Goal: Task Accomplishment & Management: Manage account settings

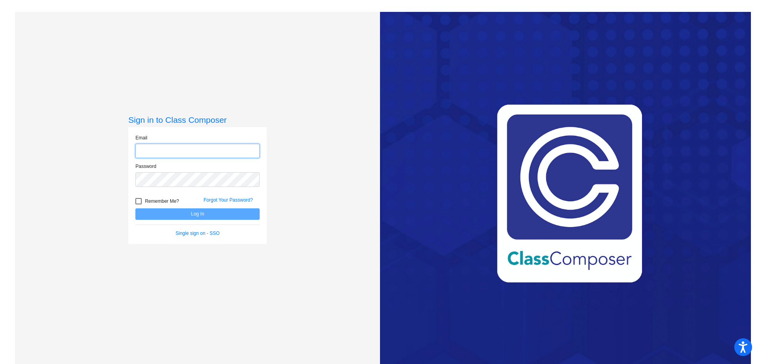
type input "[EMAIL_ADDRESS][DOMAIN_NAME]"
click at [155, 203] on span "Remember Me?" at bounding box center [162, 200] width 34 height 9
click at [139, 204] on input "Remember Me?" at bounding box center [138, 204] width 0 height 0
checkbox input "true"
click at [203, 216] on button "Log In" at bounding box center [197, 213] width 124 height 11
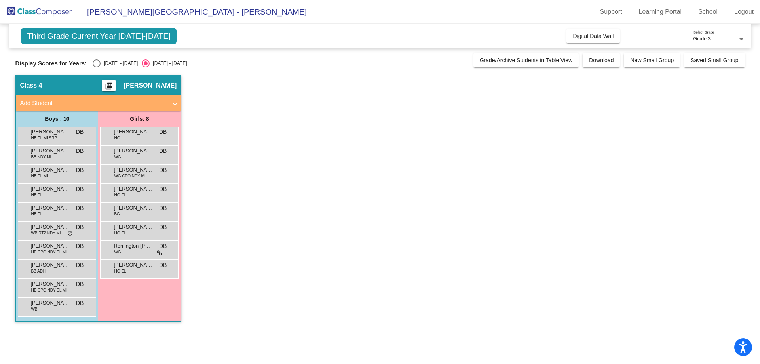
click at [178, 103] on mat-expansion-panel-header "Add Student" at bounding box center [98, 103] width 165 height 16
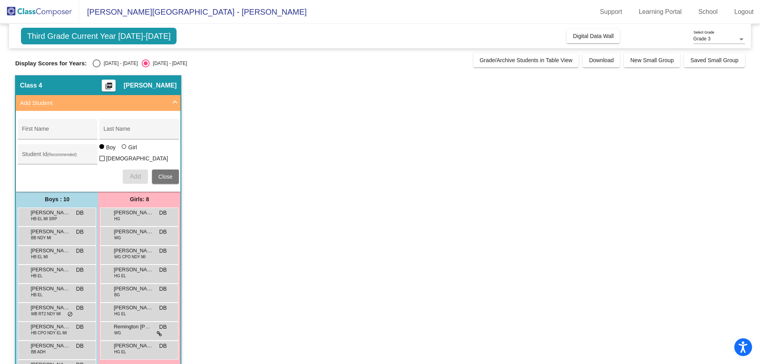
click at [178, 103] on mat-expansion-panel-header "Add Student" at bounding box center [98, 103] width 165 height 16
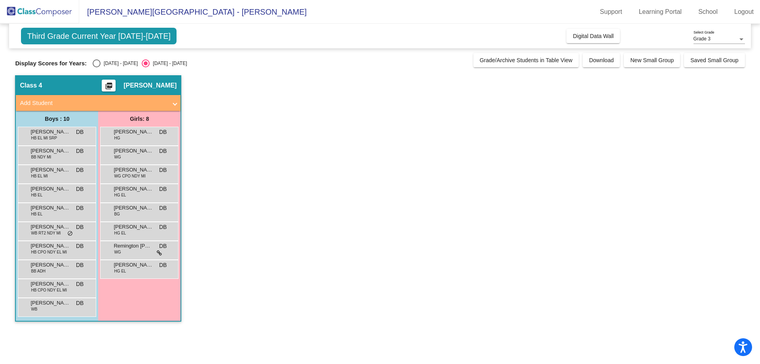
click at [247, 121] on app-classroom "Class 4 picture_as_pdf [PERSON_NAME] Add Student First Name Last Name Student I…" at bounding box center [379, 202] width 729 height 254
click at [146, 40] on span "Third Grade Current Year [DATE]-[DATE]" at bounding box center [99, 36] width 156 height 17
click at [128, 40] on span "Third Grade Current Year [DATE]-[DATE]" at bounding box center [99, 36] width 156 height 17
click at [533, 95] on app-classroom "Class 4 picture_as_pdf [PERSON_NAME] Add Student First Name Last Name Student I…" at bounding box center [379, 202] width 729 height 254
click at [89, 133] on div "[PERSON_NAME] [PERSON_NAME] EL MI SRP DB lock do_not_disturb_alt" at bounding box center [56, 135] width 76 height 16
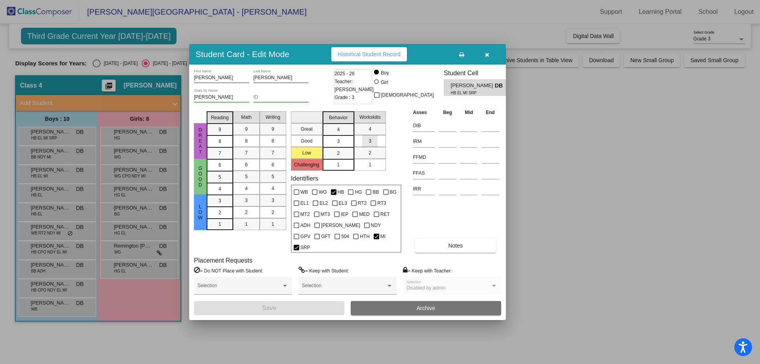
click at [370, 143] on span "3" at bounding box center [369, 140] width 3 height 7
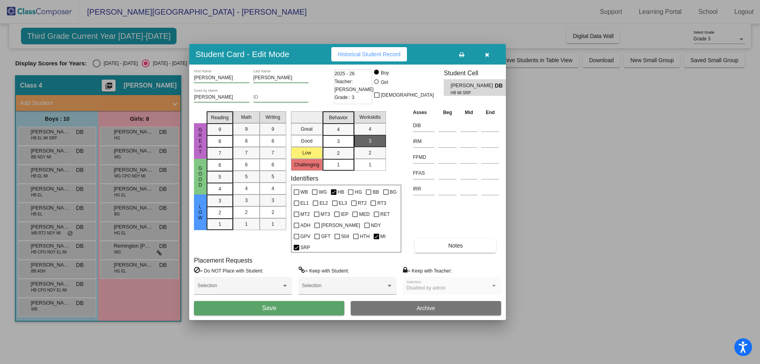
click at [376, 147] on div "3" at bounding box center [369, 141] width 15 height 12
click at [488, 57] on icon "button" at bounding box center [487, 55] width 4 height 6
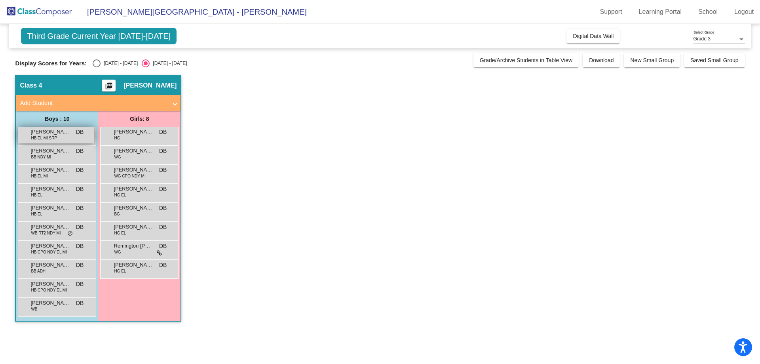
click at [74, 134] on div "[PERSON_NAME] [PERSON_NAME] EL MI SRP DB lock do_not_disturb_alt" at bounding box center [56, 135] width 76 height 16
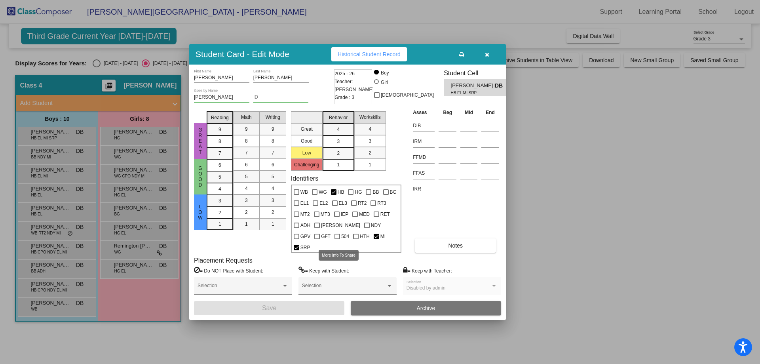
click at [380, 239] on span "MI" at bounding box center [382, 236] width 5 height 9
click at [376, 239] on input "MI" at bounding box center [376, 239] width 0 height 0
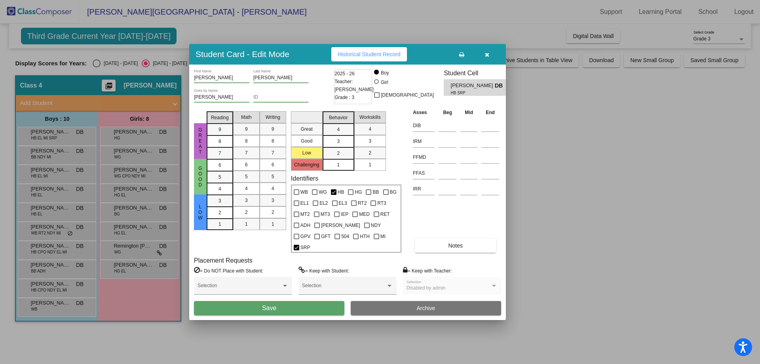
click at [380, 239] on span "MI" at bounding box center [382, 236] width 5 height 9
click at [376, 239] on input "MI" at bounding box center [376, 239] width 0 height 0
checkbox input "true"
click at [492, 61] on button "button" at bounding box center [486, 54] width 25 height 14
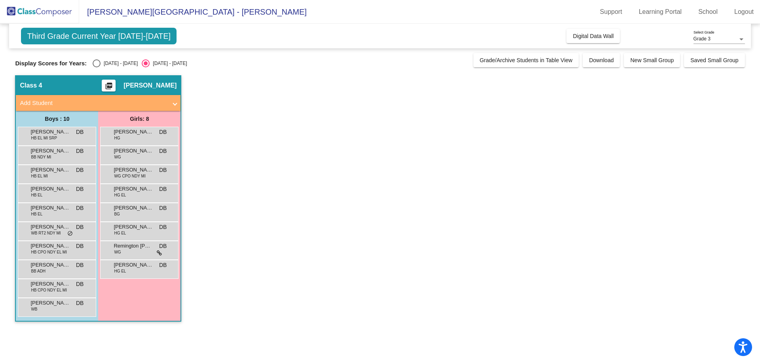
click at [441, 204] on app-classroom "Class 4 picture_as_pdf [PERSON_NAME] Add Student First Name Last Name Student I…" at bounding box center [379, 202] width 729 height 254
click at [57, 140] on div "[PERSON_NAME] [PERSON_NAME] EL MI SRP DB lock do_not_disturb_alt" at bounding box center [56, 135] width 76 height 16
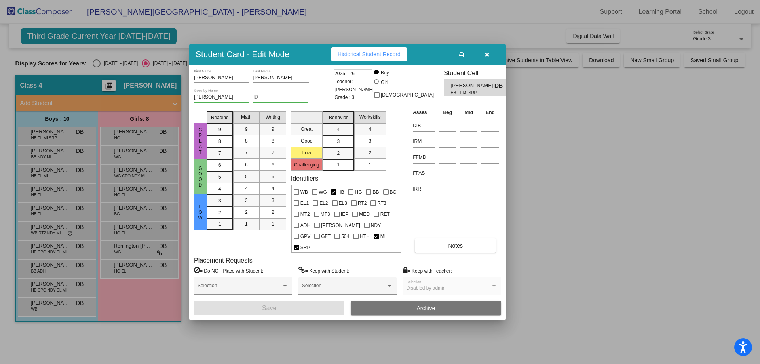
click at [568, 241] on div at bounding box center [380, 182] width 760 height 364
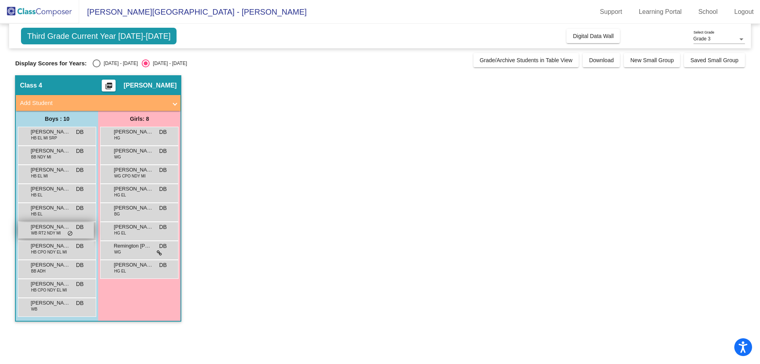
click at [70, 234] on span "do_not_disturb_alt" at bounding box center [70, 233] width 6 height 6
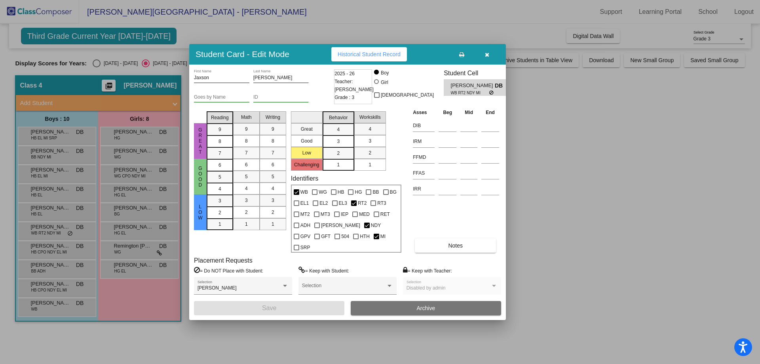
click at [486, 57] on icon "button" at bounding box center [487, 55] width 4 height 6
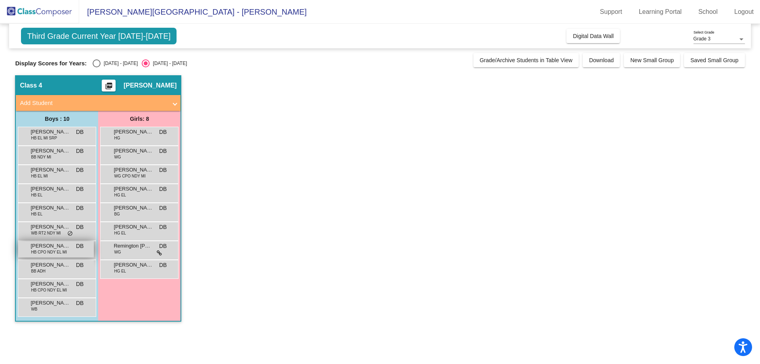
click at [52, 251] on span "HB CPO NDY EL MI" at bounding box center [49, 252] width 36 height 6
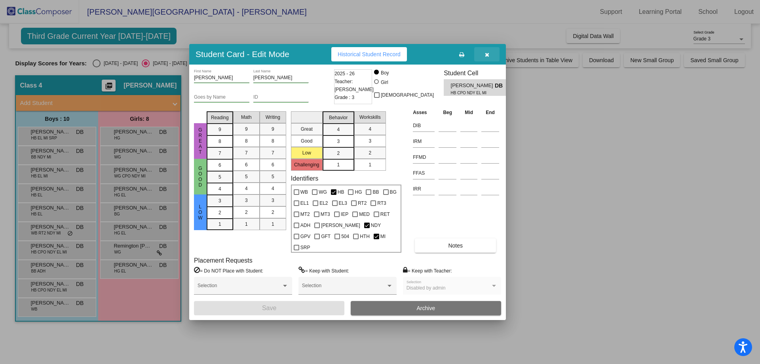
click at [487, 61] on button "button" at bounding box center [486, 54] width 25 height 14
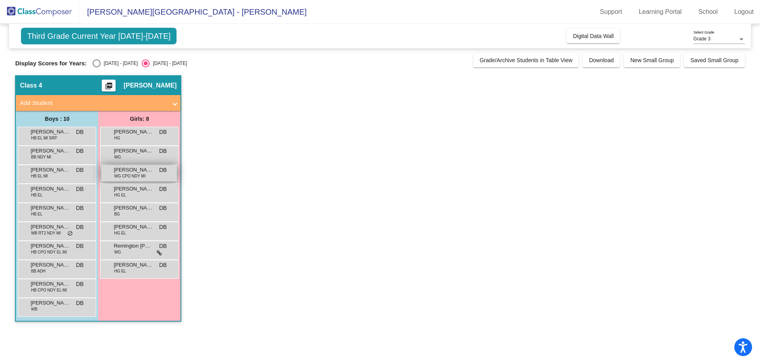
click at [120, 177] on span "WG CPO NDY MI" at bounding box center [129, 176] width 31 height 6
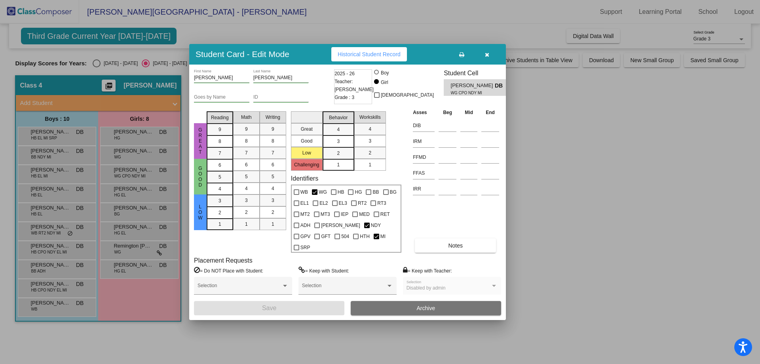
click at [356, 61] on button "Historical Student Record" at bounding box center [369, 54] width 76 height 14
click at [435, 239] on button "Notes" at bounding box center [455, 245] width 81 height 14
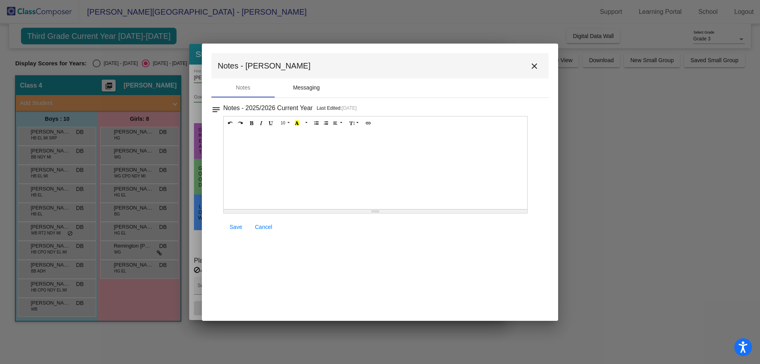
click at [304, 90] on div "Messaging" at bounding box center [306, 88] width 27 height 8
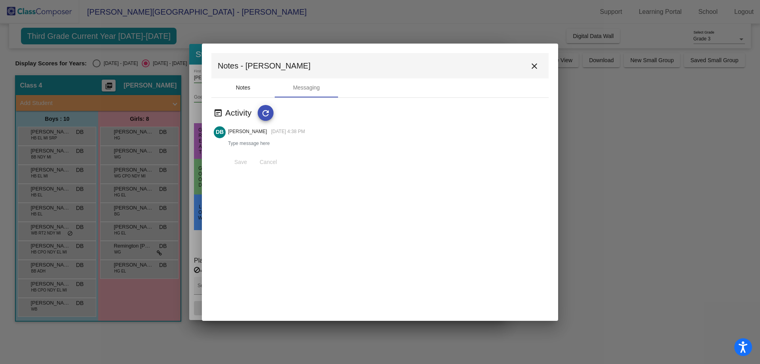
click at [251, 87] on div "Notes" at bounding box center [242, 87] width 63 height 19
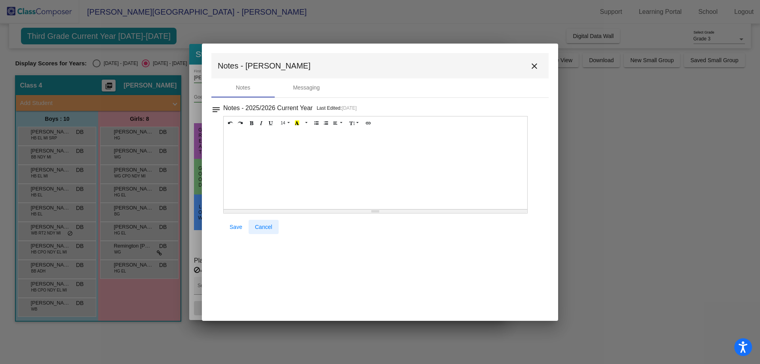
click at [259, 232] on link "Cancel" at bounding box center [264, 227] width 30 height 14
click at [259, 229] on span "Cancel" at bounding box center [263, 227] width 17 height 6
click at [531, 61] on button "close" at bounding box center [534, 66] width 16 height 16
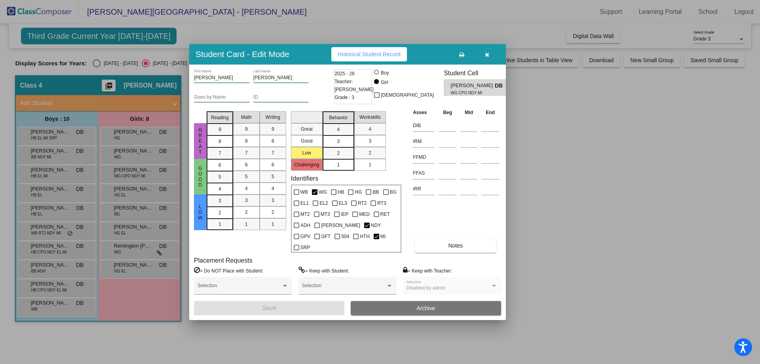
click at [431, 266] on label "= Keep with Teacher:" at bounding box center [427, 270] width 49 height 8
click at [488, 55] on button "button" at bounding box center [486, 54] width 25 height 14
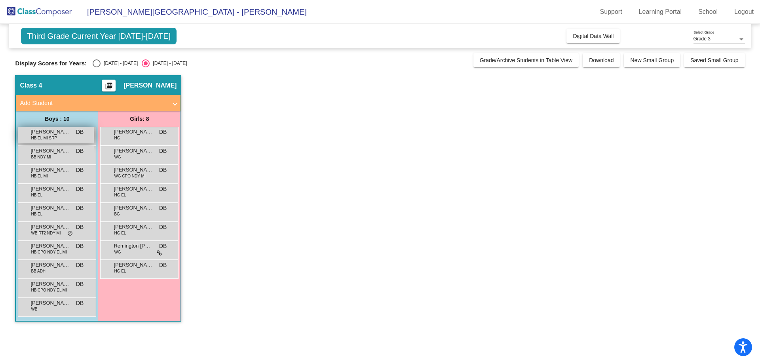
click at [38, 137] on span "HB EL MI SRP" at bounding box center [44, 138] width 26 height 6
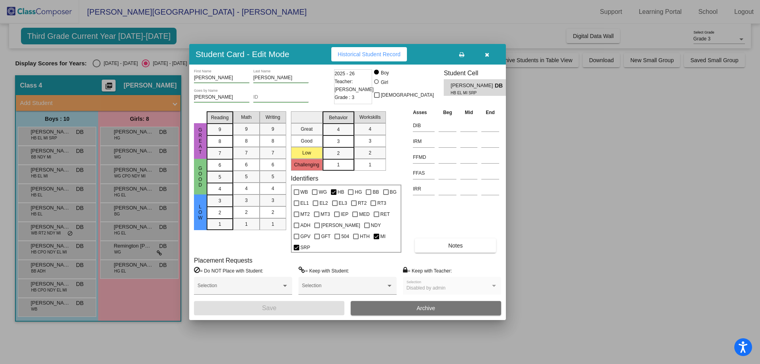
click at [375, 57] on span "Historical Student Record" at bounding box center [369, 54] width 63 height 6
click at [442, 238] on button "Notes" at bounding box center [455, 245] width 81 height 14
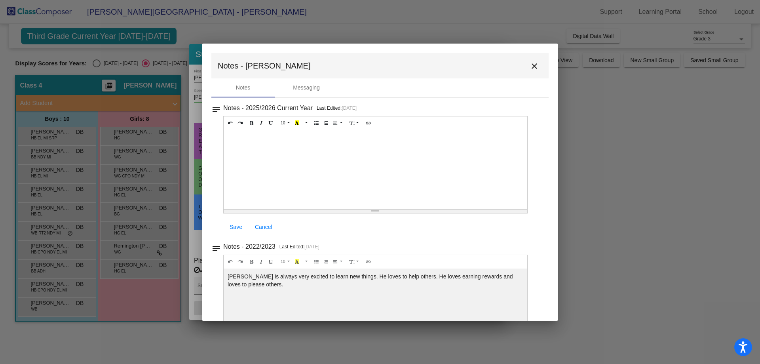
click at [525, 56] on mat-toolbar "Notes - [PERSON_NAME]" at bounding box center [379, 65] width 337 height 25
click at [530, 62] on mat-icon "close" at bounding box center [534, 65] width 9 height 9
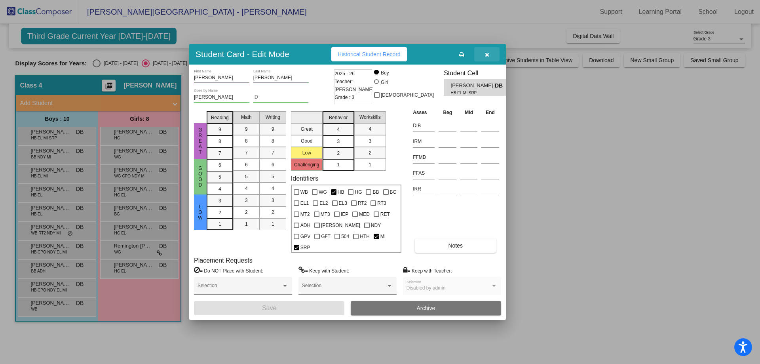
click at [490, 59] on button "button" at bounding box center [486, 54] width 25 height 14
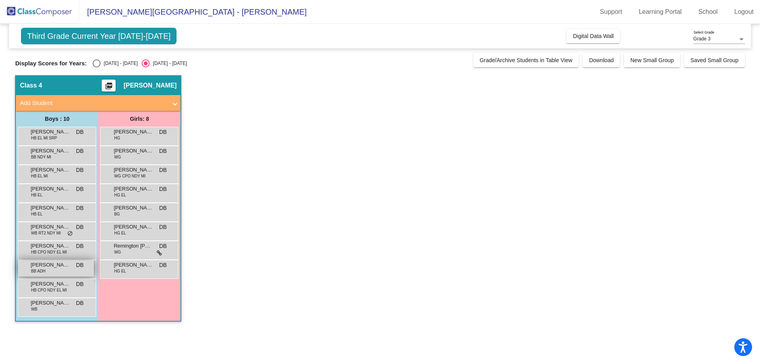
click at [50, 273] on div "[PERSON_NAME] BB ADH DB lock do_not_disturb_alt" at bounding box center [56, 268] width 76 height 16
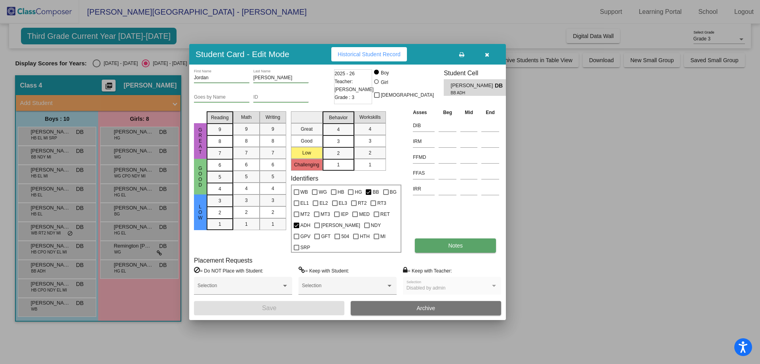
click at [453, 238] on button "Notes" at bounding box center [455, 245] width 81 height 14
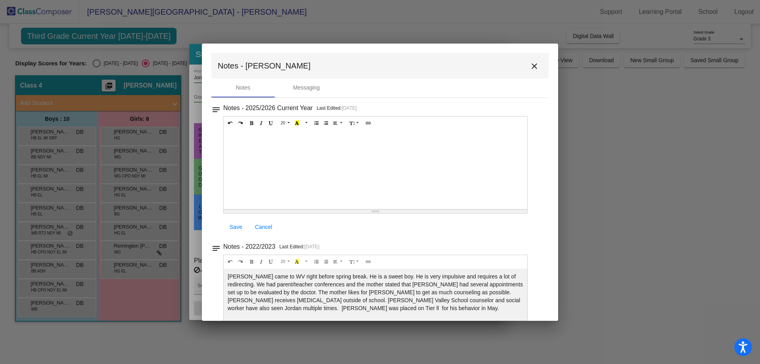
click at [530, 61] on mat-icon "close" at bounding box center [534, 65] width 9 height 9
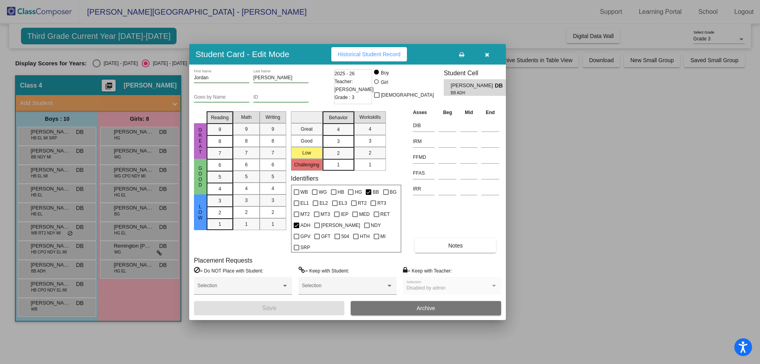
click at [379, 57] on span "Historical Student Record" at bounding box center [369, 54] width 63 height 6
click at [487, 57] on icon "button" at bounding box center [487, 55] width 4 height 6
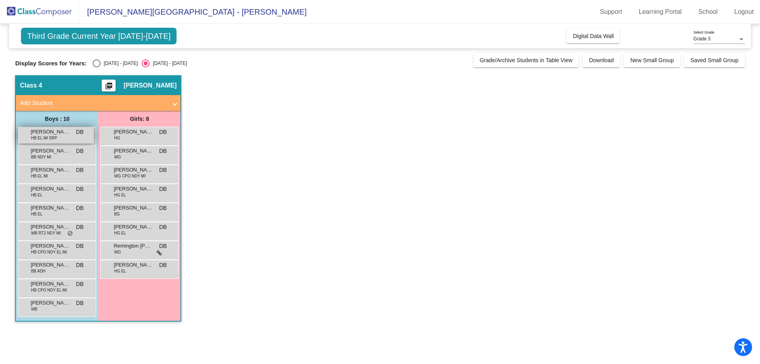
click at [48, 142] on div "[PERSON_NAME] [PERSON_NAME] EL MI SRP DB lock do_not_disturb_alt" at bounding box center [56, 135] width 76 height 16
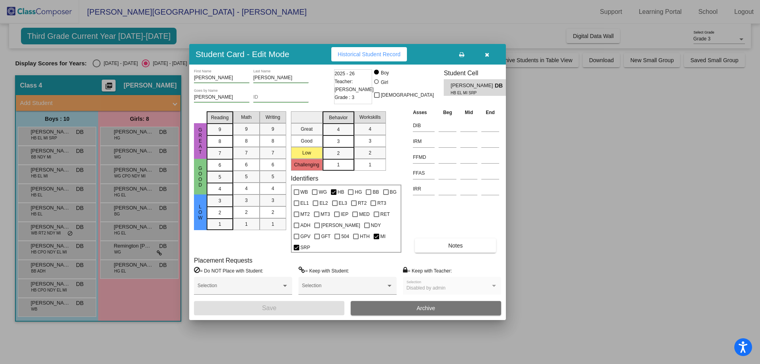
click at [488, 57] on icon "button" at bounding box center [487, 55] width 4 height 6
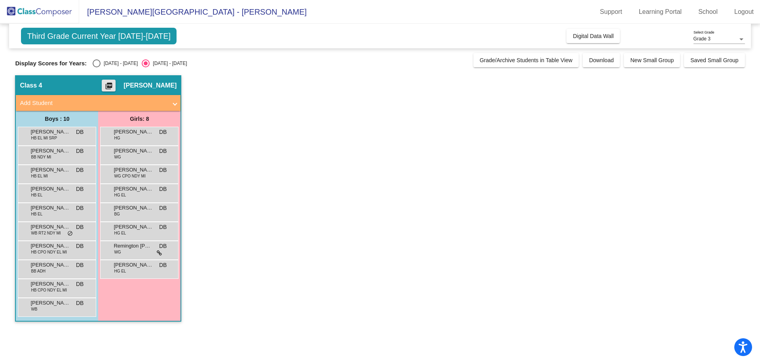
click at [111, 82] on mat-icon "picture_as_pdf" at bounding box center [108, 87] width 9 height 11
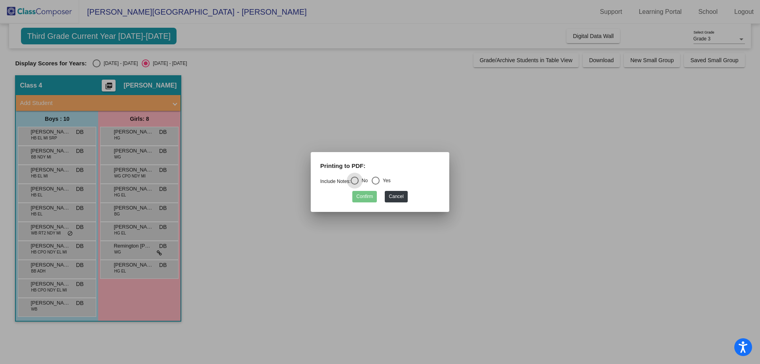
click at [380, 174] on div "Printing to PDF:" at bounding box center [379, 168] width 131 height 15
click at [380, 177] on div "Select an option" at bounding box center [376, 181] width 8 height 8
click at [376, 184] on input "Yes" at bounding box center [375, 184] width 0 height 0
radio input "true"
click at [367, 191] on button "Confirm" at bounding box center [364, 196] width 25 height 11
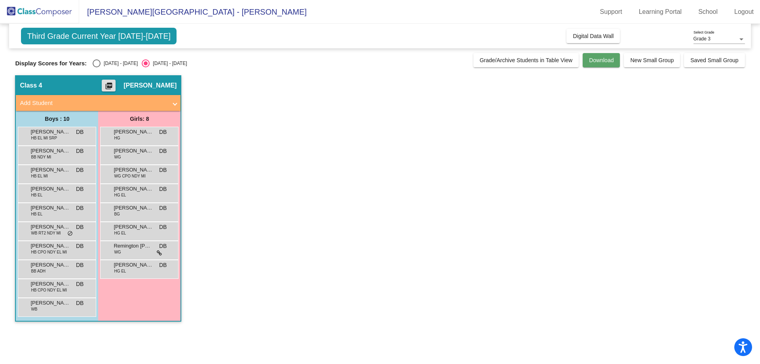
click at [595, 61] on span "Download" at bounding box center [601, 60] width 25 height 6
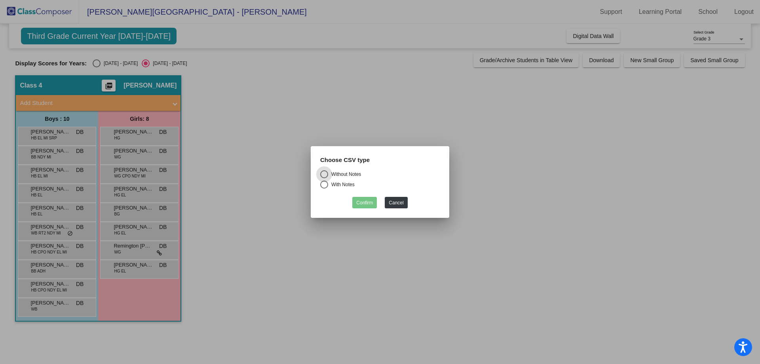
click at [323, 185] on div "Select an option" at bounding box center [324, 184] width 8 height 8
click at [324, 188] on input "With Notes" at bounding box center [324, 188] width 0 height 0
radio input "true"
click at [356, 199] on button "Confirm" at bounding box center [364, 202] width 25 height 11
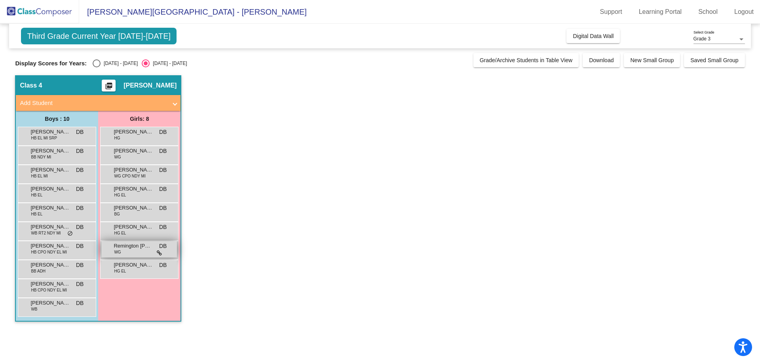
click at [160, 254] on icon at bounding box center [159, 253] width 5 height 6
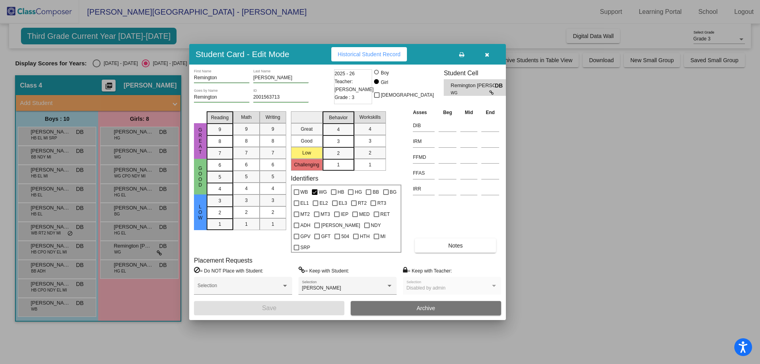
click at [486, 61] on button "button" at bounding box center [486, 54] width 25 height 14
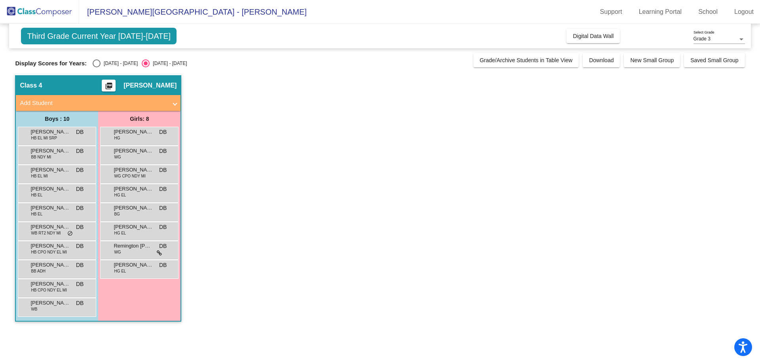
click at [100, 61] on div "Select an option" at bounding box center [97, 63] width 8 height 8
click at [97, 67] on input "[DATE] - [DATE]" at bounding box center [96, 67] width 0 height 0
radio input "true"
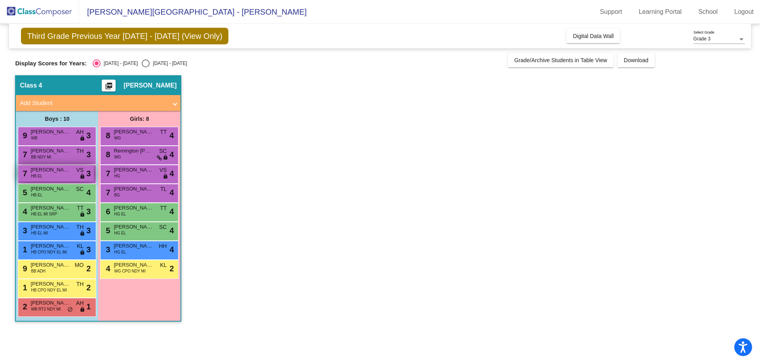
click at [80, 176] on span "lock" at bounding box center [83, 176] width 6 height 6
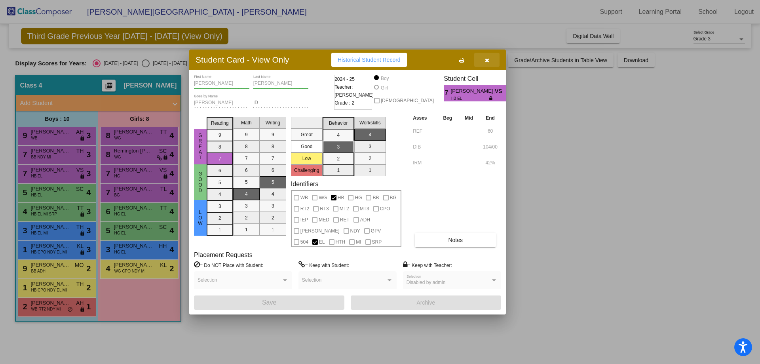
click at [489, 57] on button "button" at bounding box center [486, 60] width 25 height 14
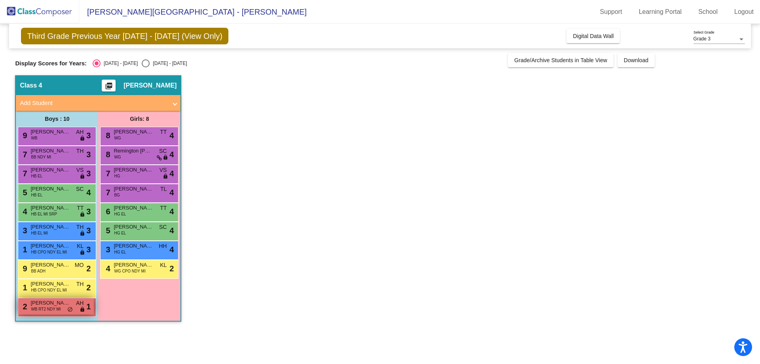
click at [69, 308] on span "do_not_disturb_alt" at bounding box center [70, 309] width 6 height 6
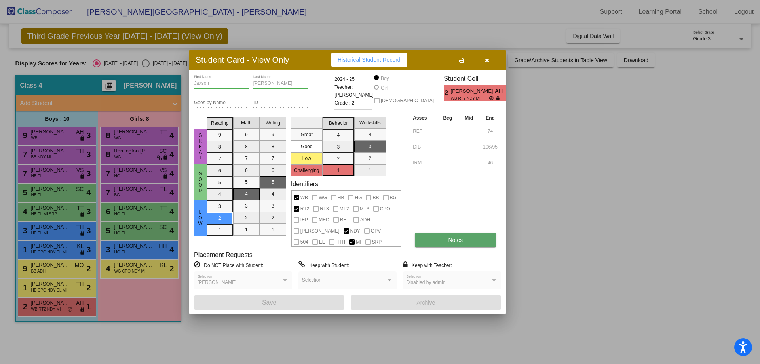
click at [440, 246] on button "Notes" at bounding box center [455, 240] width 81 height 14
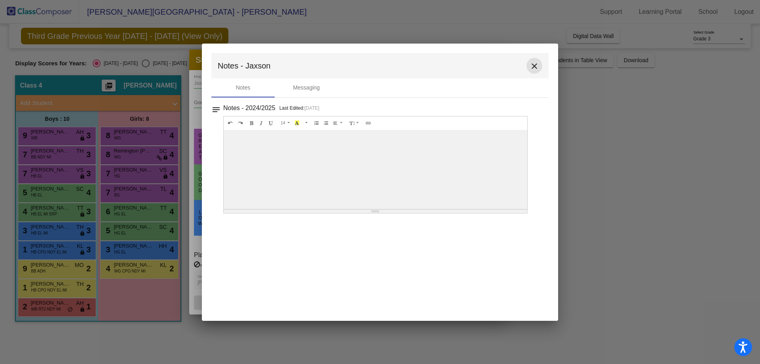
click at [536, 63] on mat-icon "close" at bounding box center [534, 65] width 9 height 9
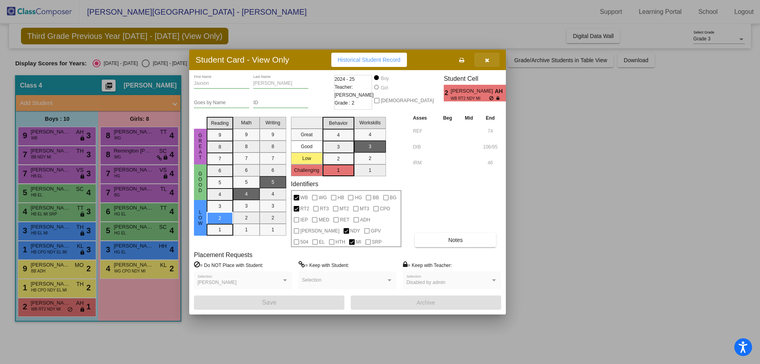
click at [485, 61] on icon "button" at bounding box center [487, 60] width 4 height 6
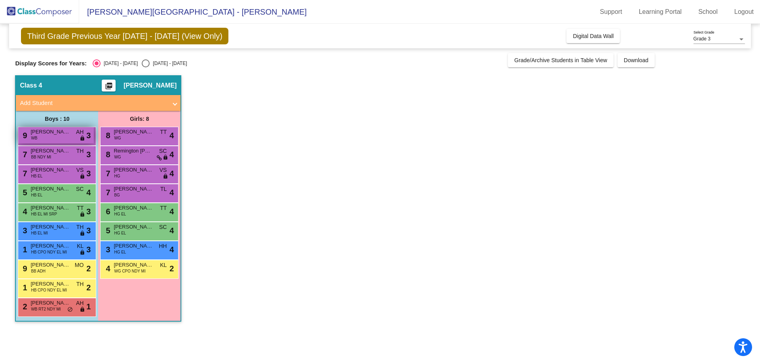
click at [65, 134] on span "[PERSON_NAME]" at bounding box center [50, 132] width 40 height 8
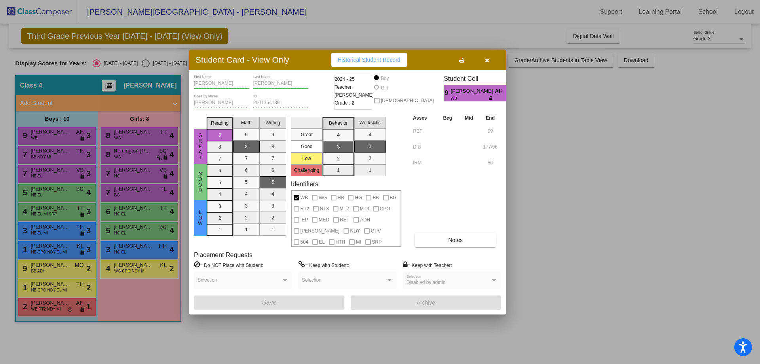
click at [376, 61] on span "Historical Student Record" at bounding box center [369, 60] width 63 height 6
click at [491, 53] on button "button" at bounding box center [486, 60] width 25 height 14
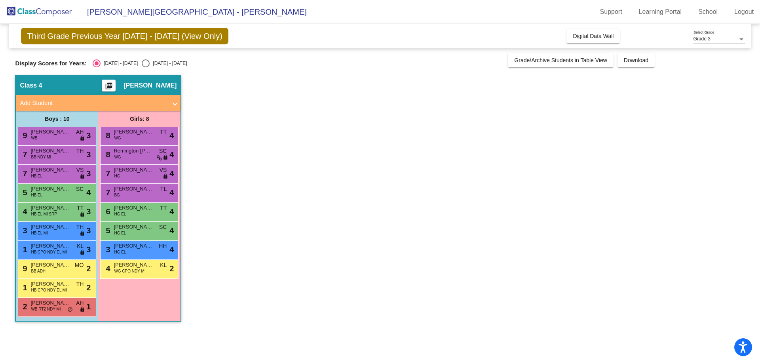
click at [464, 84] on app-classroom "Class 4 picture_as_pdf [PERSON_NAME] Add Student First Name Last Name Student I…" at bounding box center [379, 202] width 729 height 254
click at [150, 62] on div "[DATE] - [DATE]" at bounding box center [168, 63] width 37 height 7
click at [145, 67] on input "[DATE] - [DATE]" at bounding box center [145, 67] width 0 height 0
radio input "true"
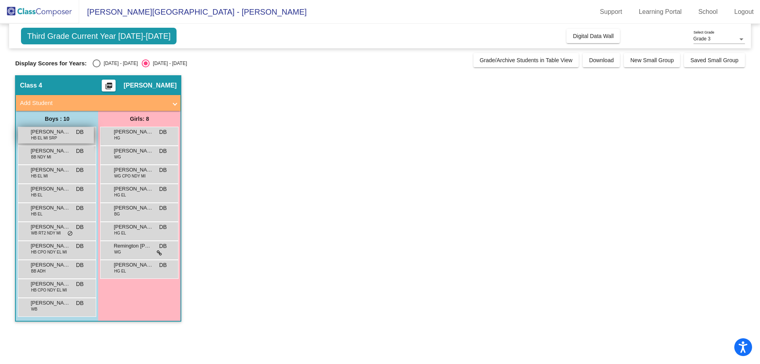
click at [50, 139] on span "HB EL MI SRP" at bounding box center [44, 138] width 26 height 6
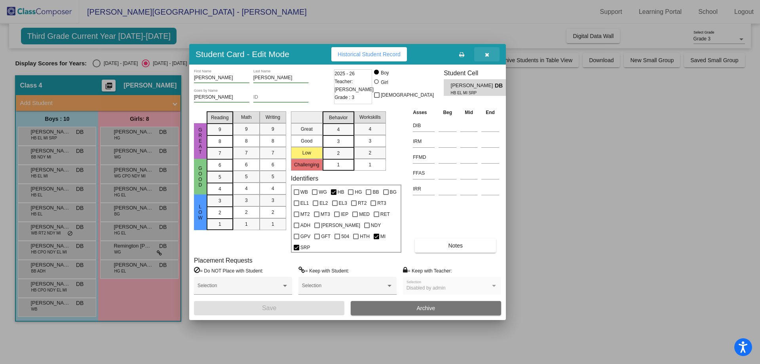
click at [491, 61] on button "button" at bounding box center [486, 54] width 25 height 14
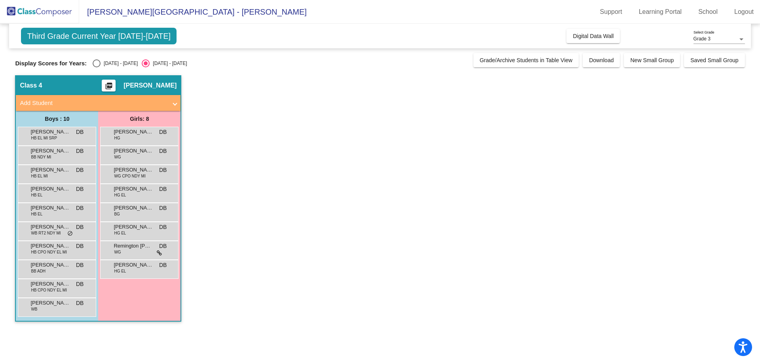
click at [596, 46] on div "Third Grade Current Year [DATE]-[DATE] Add, Move, or Retain Students Off On Inc…" at bounding box center [379, 36] width 741 height 25
click at [596, 34] on span "Digital Data Wall" at bounding box center [593, 36] width 41 height 6
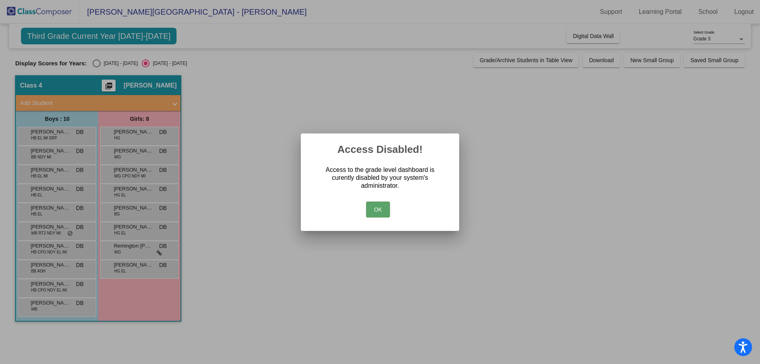
click at [372, 218] on div "OK" at bounding box center [379, 208] width 139 height 28
click at [374, 213] on button "OK" at bounding box center [378, 209] width 24 height 16
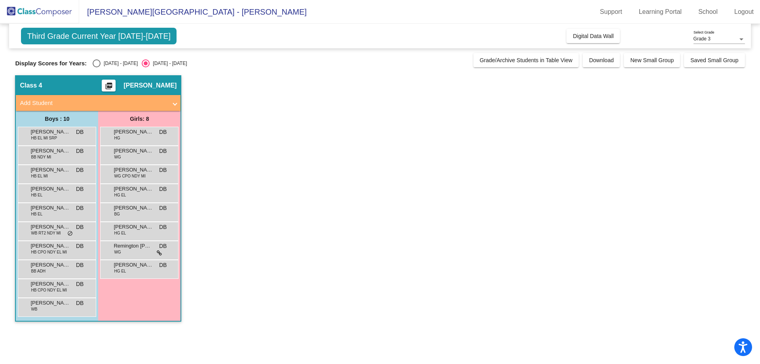
click at [164, 15] on span "[PERSON_NAME][GEOGRAPHIC_DATA] - [PERSON_NAME]" at bounding box center [193, 12] width 228 height 13
click at [29, 13] on img at bounding box center [39, 11] width 79 height 23
